Goal: Information Seeking & Learning: Learn about a topic

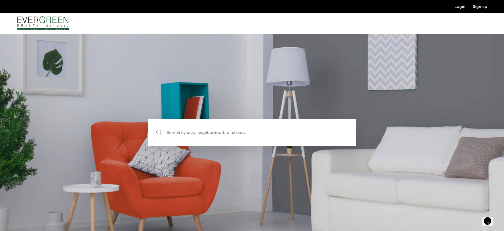
click at [247, 129] on span "Search by city, neighborhood, or street." at bounding box center [240, 132] width 146 height 7
click at [247, 129] on input "Search by city, neighborhood, or street." at bounding box center [251, 132] width 209 height 27
paste input "**********"
type input "**********"
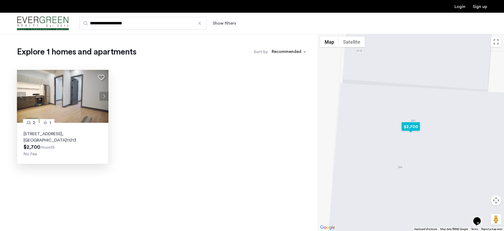
click at [67, 139] on p "[STREET_ADDRESS]" at bounding box center [63, 137] width 78 height 13
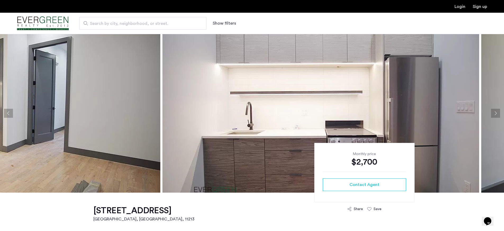
drag, startPoint x: 473, startPoint y: 116, endPoint x: 194, endPoint y: 102, distance: 278.9
click at [194, 102] on img at bounding box center [320, 113] width 316 height 159
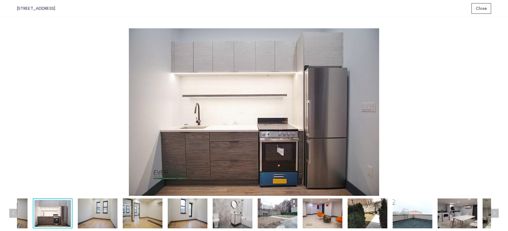
click at [329, 205] on img at bounding box center [322, 213] width 40 height 30
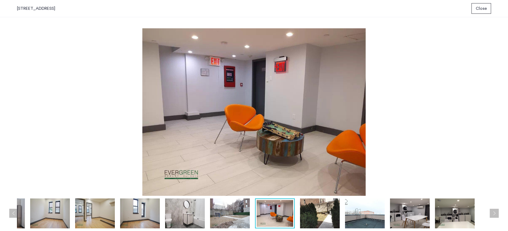
click at [349, 213] on img at bounding box center [365, 213] width 40 height 30
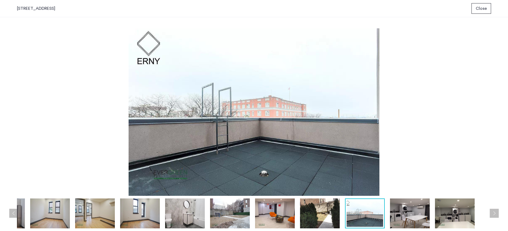
click at [315, 222] on img at bounding box center [320, 213] width 40 height 30
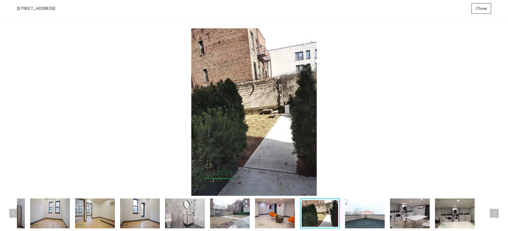
click at [175, 211] on img at bounding box center [185, 213] width 40 height 30
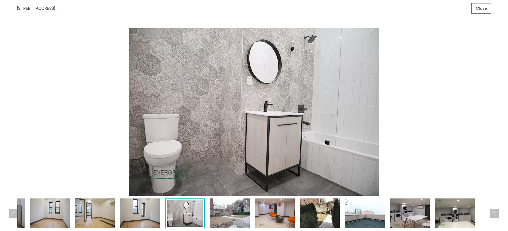
click at [132, 205] on img at bounding box center [140, 213] width 40 height 30
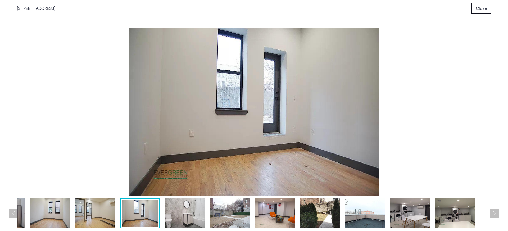
click at [93, 208] on img at bounding box center [95, 213] width 40 height 30
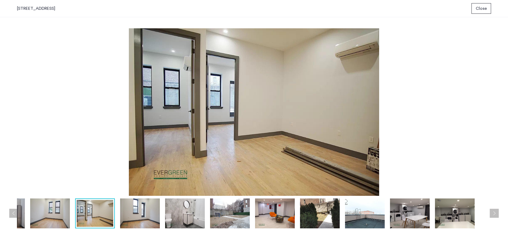
click at [149, 213] on img at bounding box center [140, 213] width 40 height 30
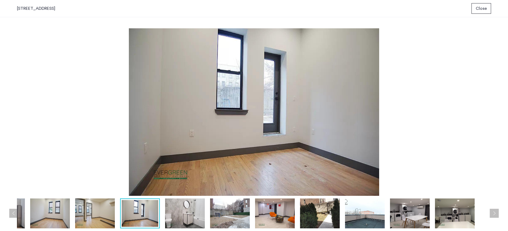
click at [190, 214] on img at bounding box center [185, 213] width 40 height 30
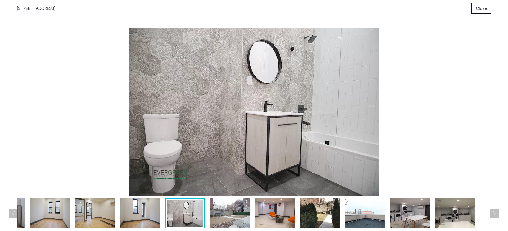
click at [90, 220] on img at bounding box center [95, 213] width 40 height 30
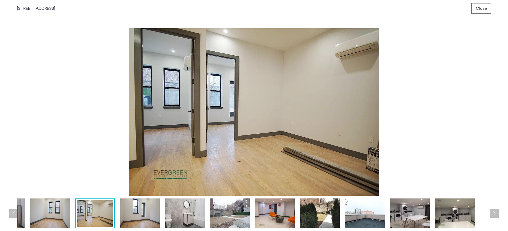
click at [54, 209] on img at bounding box center [50, 213] width 40 height 30
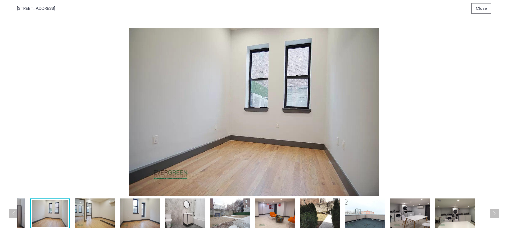
click at [13, 210] on button "Previous apartment" at bounding box center [13, 213] width 9 height 9
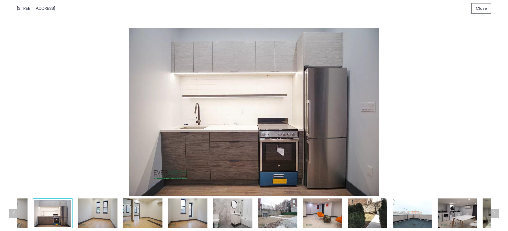
click at [13, 210] on button "Previous apartment" at bounding box center [13, 213] width 9 height 9
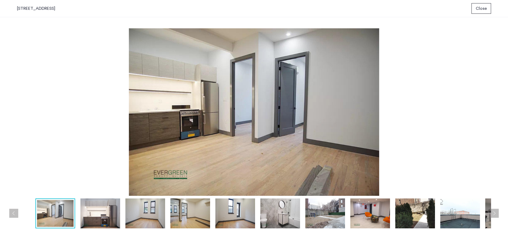
click at [13, 210] on button "Previous apartment" at bounding box center [13, 213] width 9 height 9
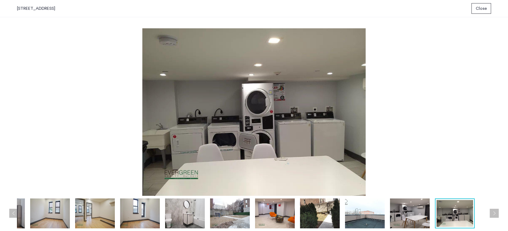
click at [13, 210] on button "Previous apartment" at bounding box center [13, 213] width 9 height 9
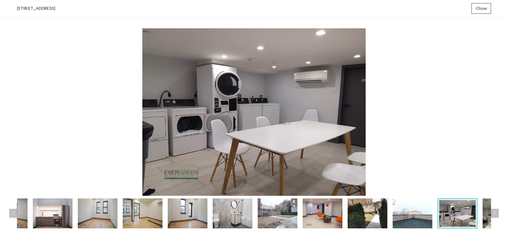
click at [13, 210] on button "Previous apartment" at bounding box center [13, 213] width 9 height 9
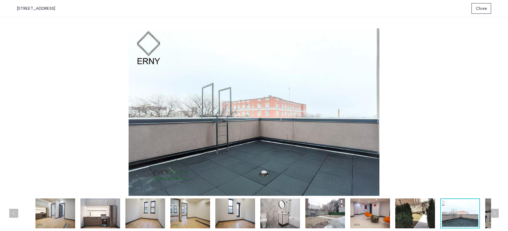
click at [13, 210] on button "Previous apartment" at bounding box center [13, 213] width 9 height 9
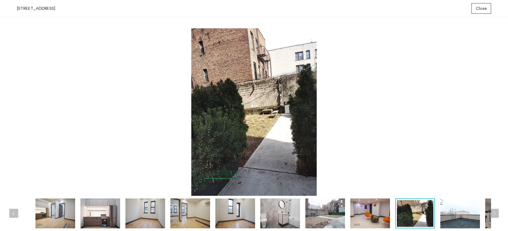
click at [13, 210] on button "Previous apartment" at bounding box center [13, 213] width 9 height 9
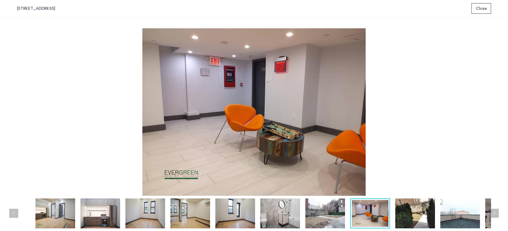
click at [107, 220] on img at bounding box center [100, 213] width 40 height 30
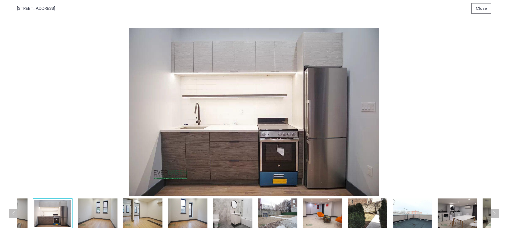
click at [159, 220] on img at bounding box center [143, 213] width 40 height 30
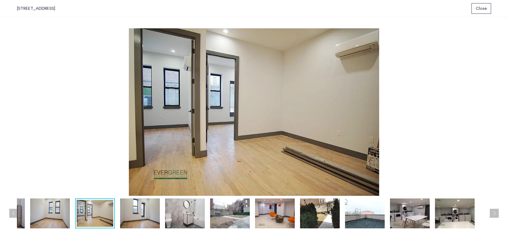
click at [217, 214] on img at bounding box center [230, 213] width 40 height 30
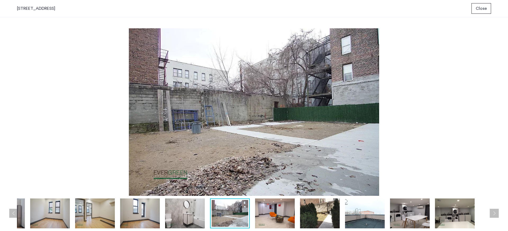
click at [140, 218] on img at bounding box center [140, 213] width 40 height 30
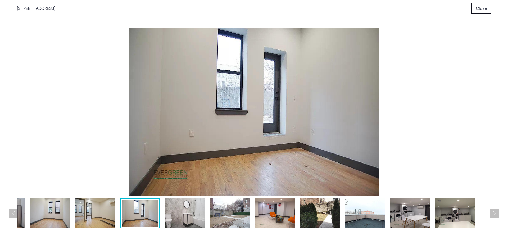
click at [85, 209] on img at bounding box center [95, 213] width 40 height 30
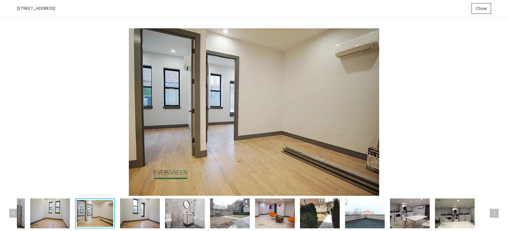
click at [54, 212] on img at bounding box center [50, 213] width 40 height 30
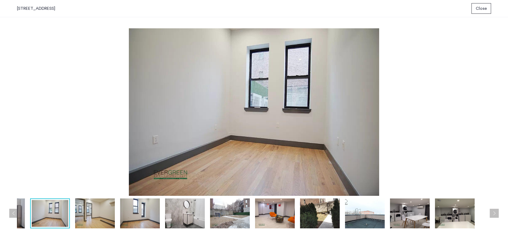
click at [101, 214] on img at bounding box center [95, 213] width 40 height 30
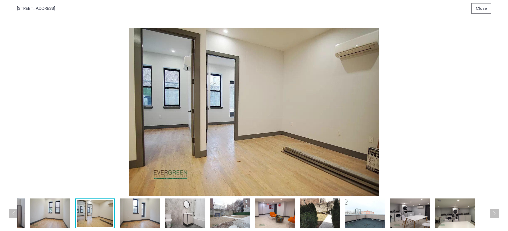
click at [148, 215] on img at bounding box center [140, 213] width 40 height 30
